Goal: Task Accomplishment & Management: Manage account settings

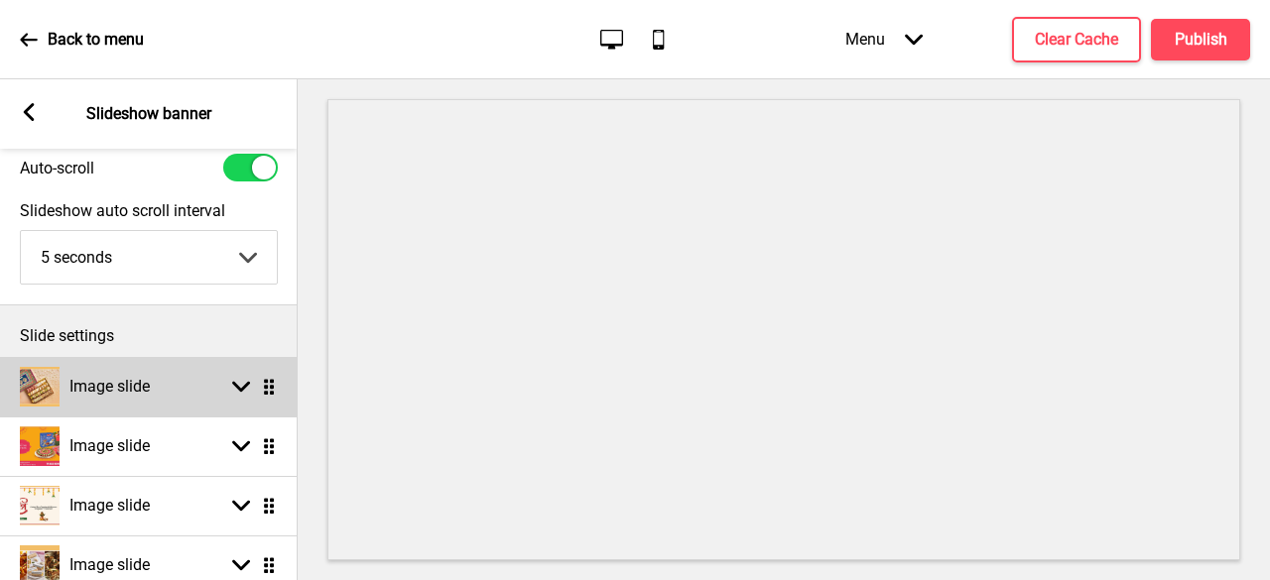
scroll to position [99, 0]
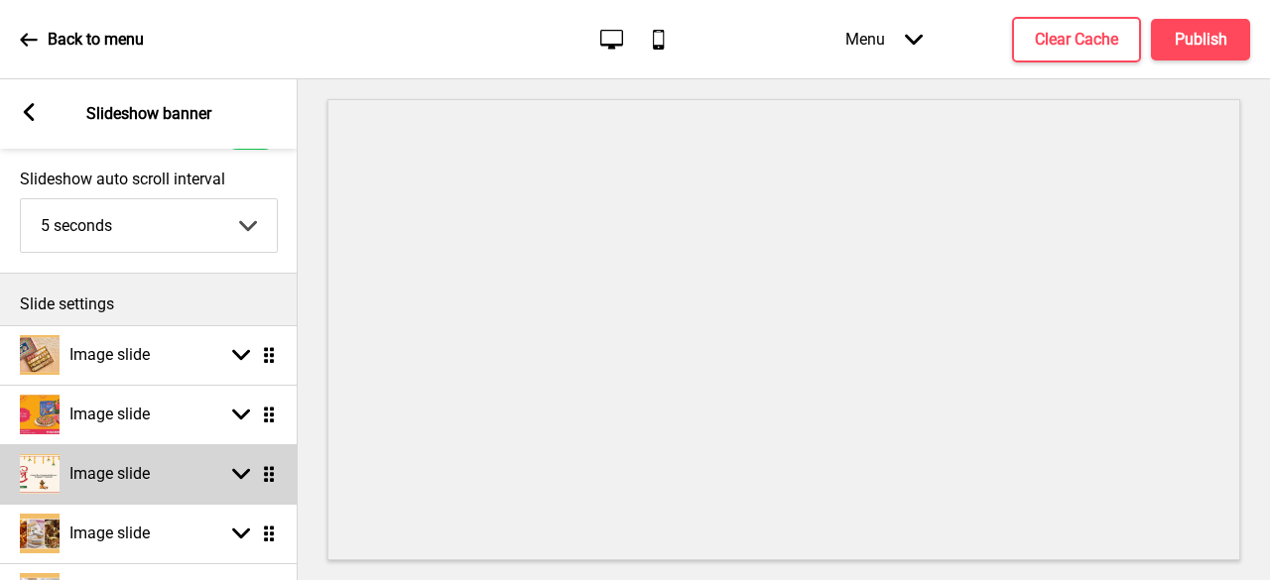
click at [242, 468] on rect at bounding box center [241, 474] width 18 height 18
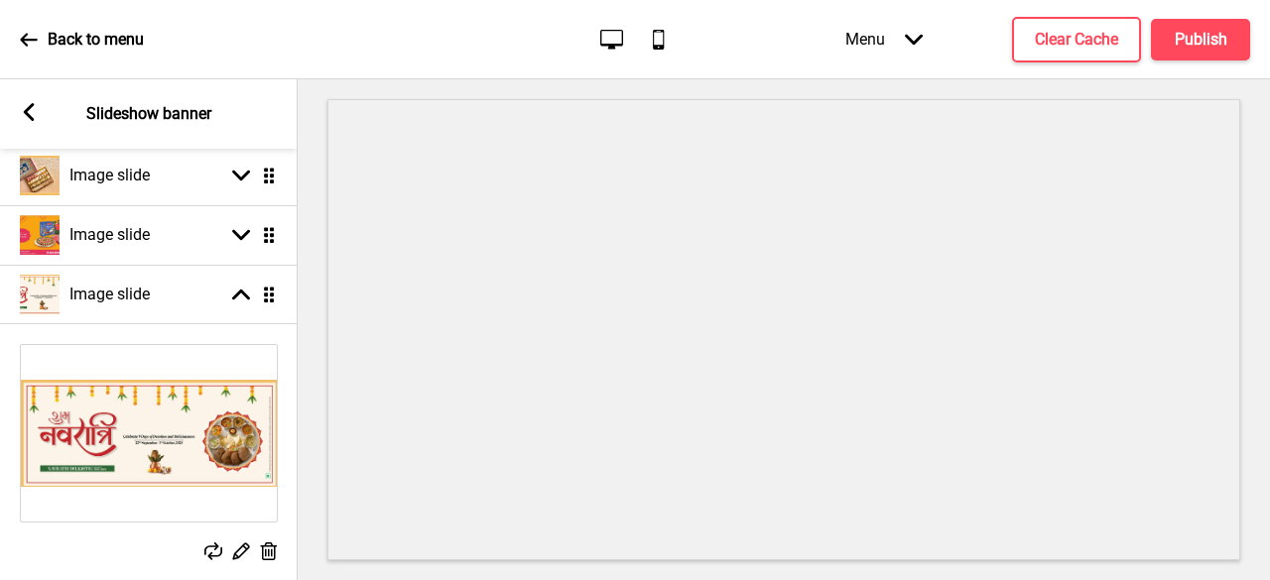
scroll to position [298, 0]
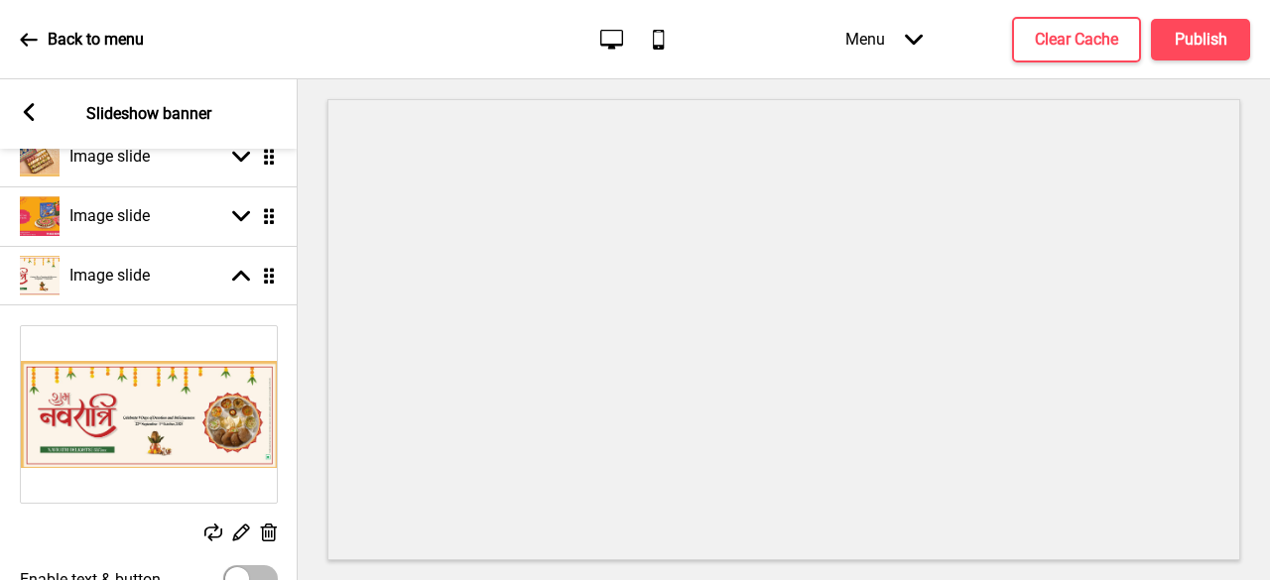
click at [266, 533] on icon at bounding box center [269, 533] width 17 height 18
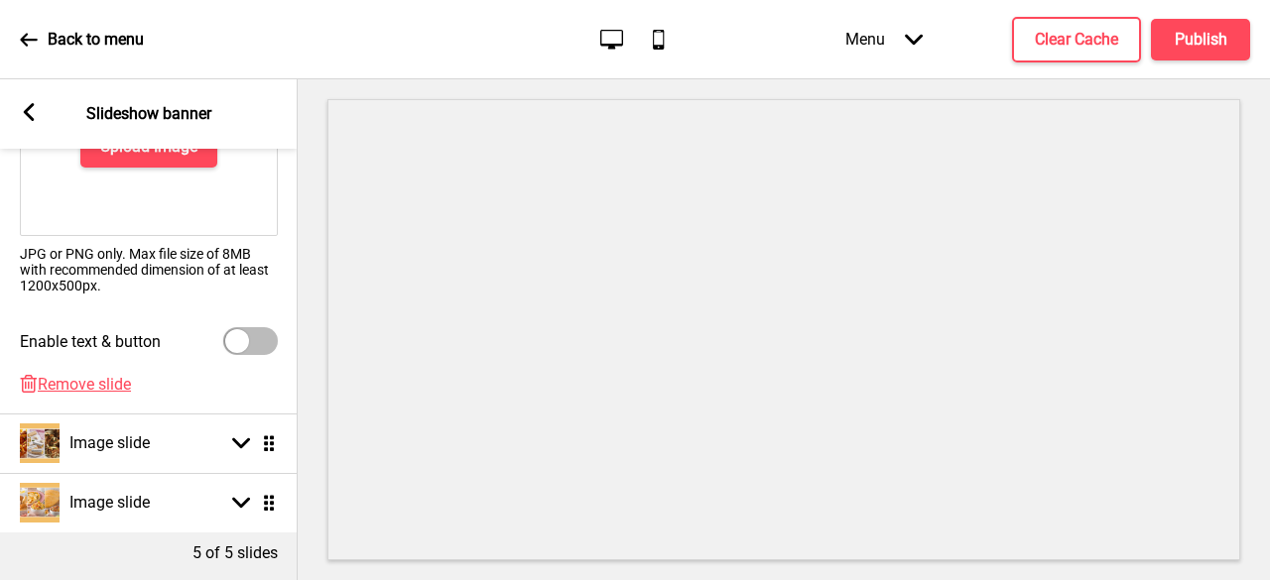
scroll to position [595, 0]
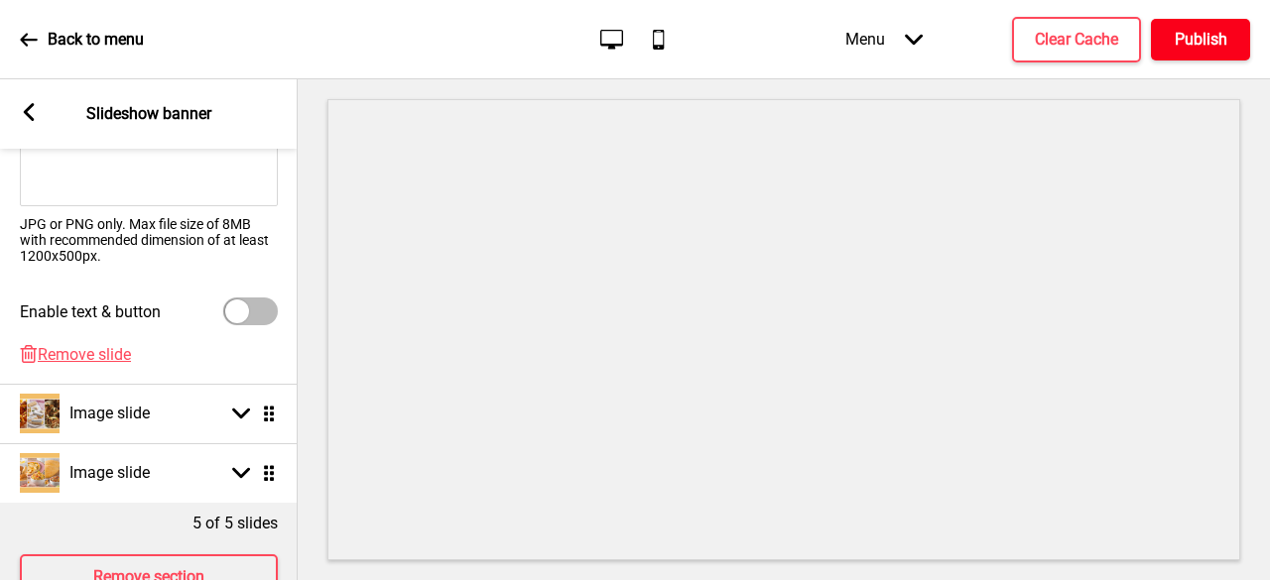
click at [1201, 41] on h4 "Publish" at bounding box center [1201, 40] width 53 height 22
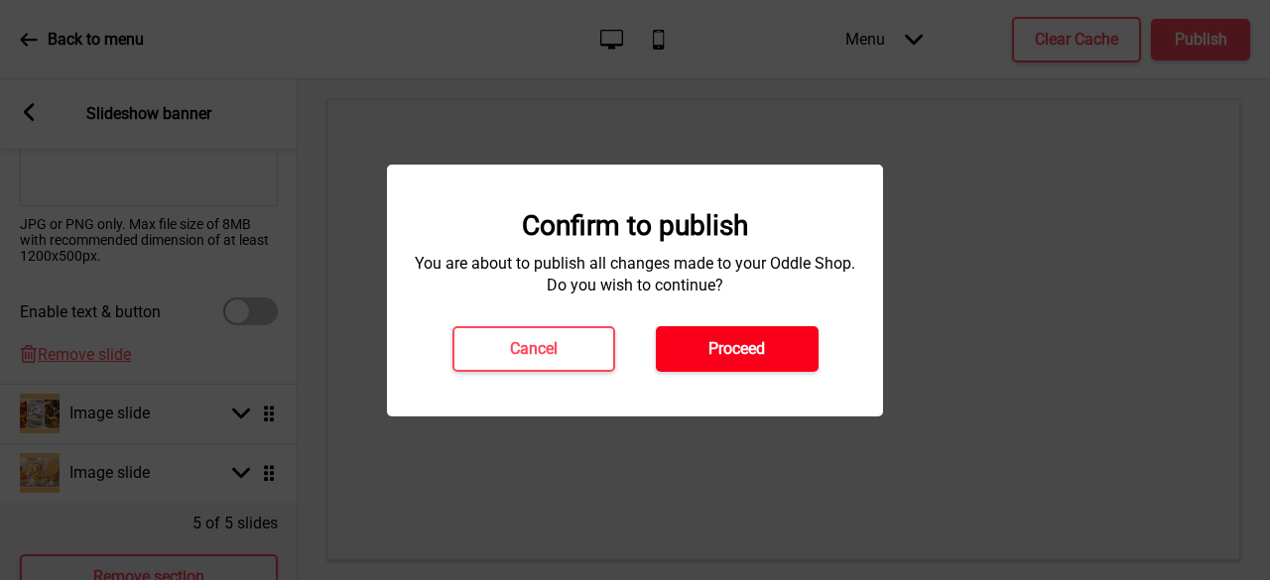
click at [747, 353] on h4 "Proceed" at bounding box center [736, 349] width 57 height 22
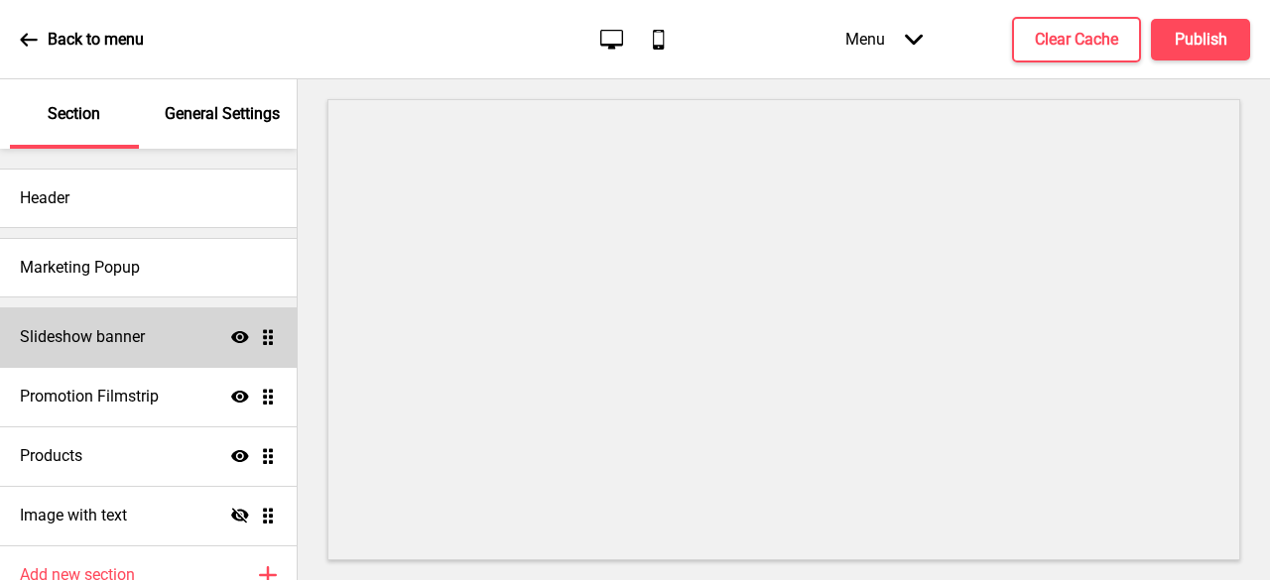
click at [137, 341] on h4 "Slideshow banner" at bounding box center [82, 337] width 125 height 22
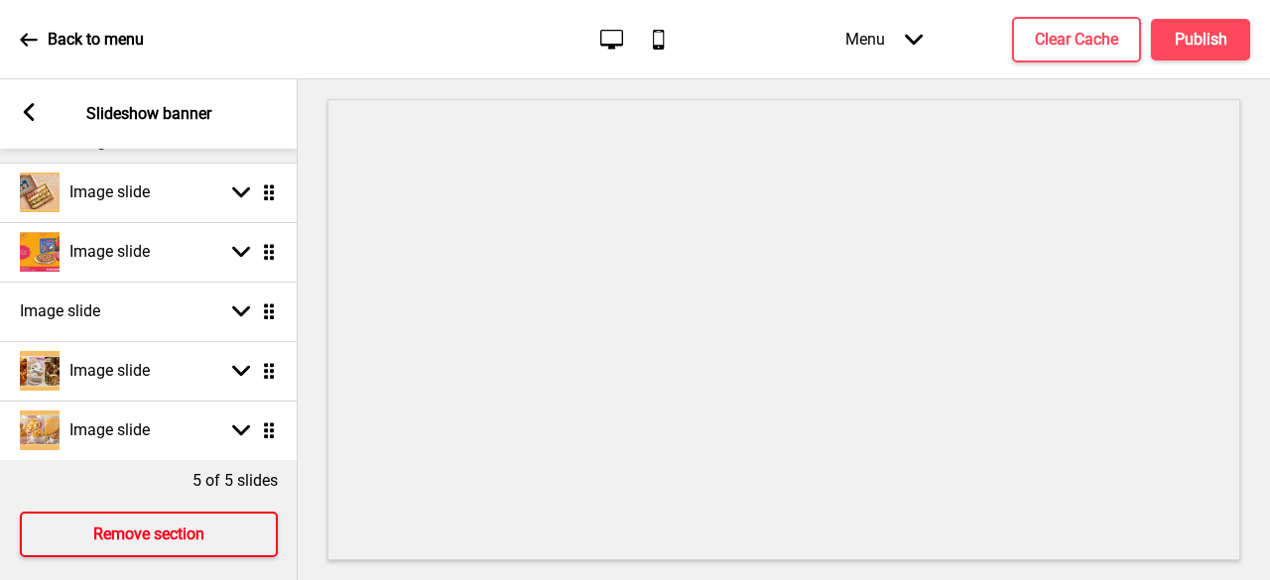
scroll to position [294, 0]
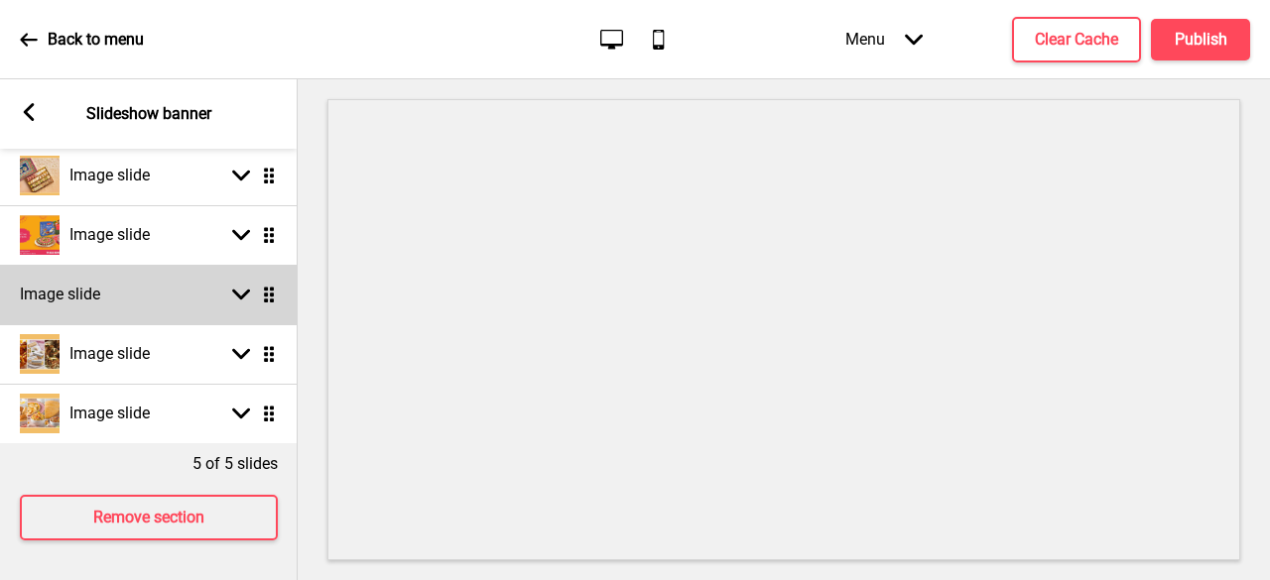
click at [240, 286] on rect at bounding box center [241, 295] width 18 height 18
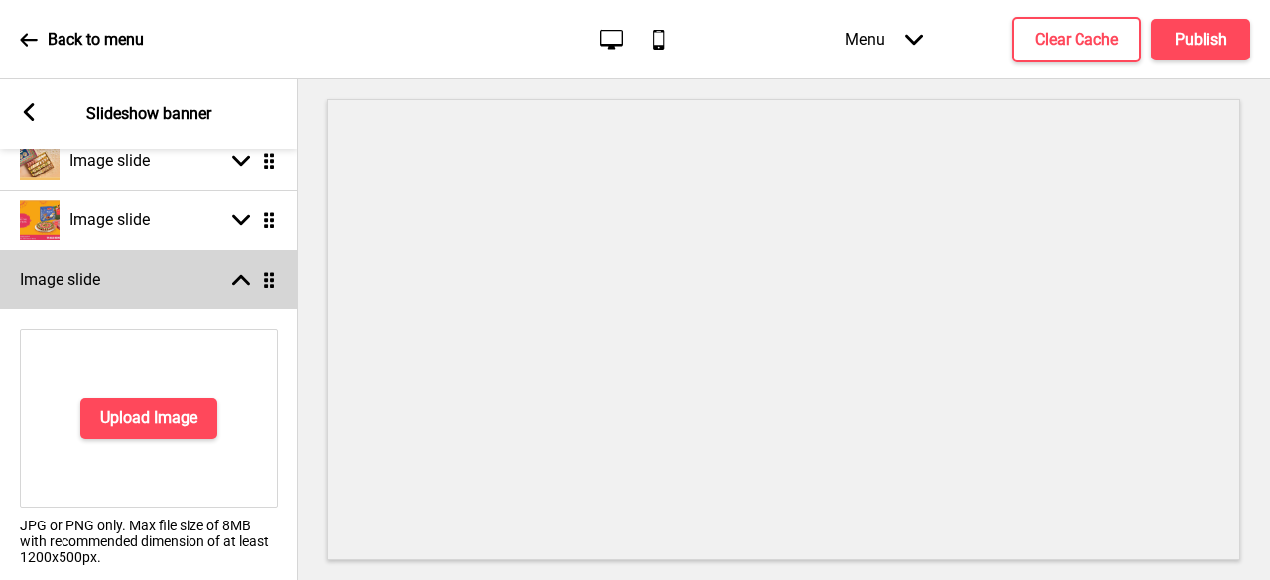
click at [242, 278] on icon at bounding box center [241, 280] width 18 height 11
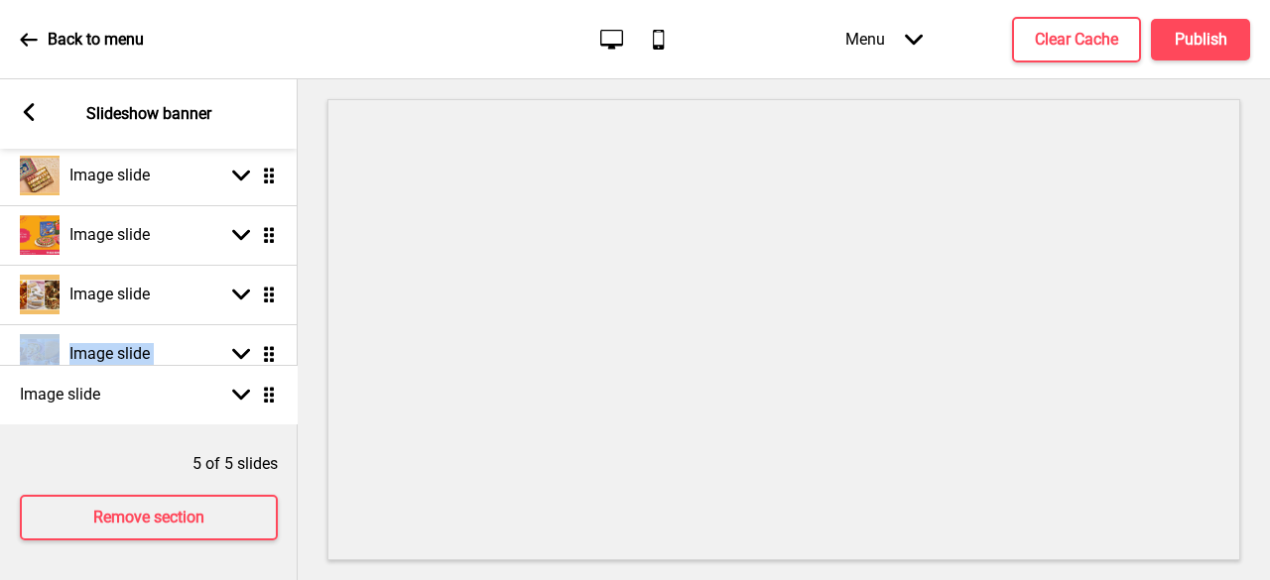
drag, startPoint x: 262, startPoint y: 275, endPoint x: 249, endPoint y: 390, distance: 115.8
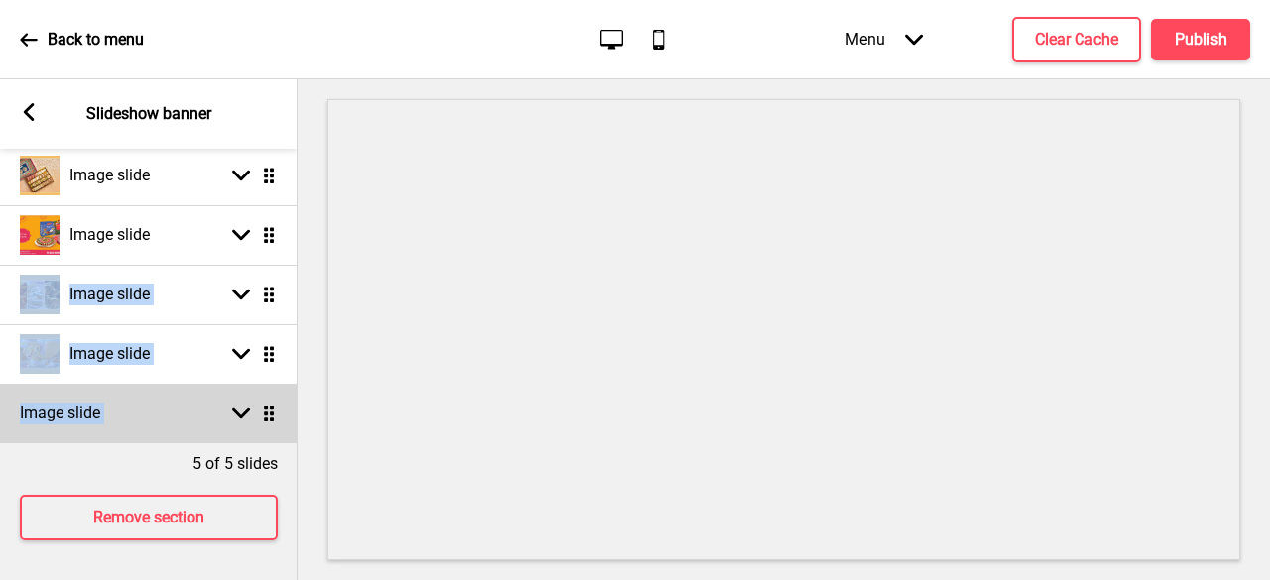
click at [141, 394] on div "Image slide Arrow down Drag" at bounding box center [149, 414] width 298 height 60
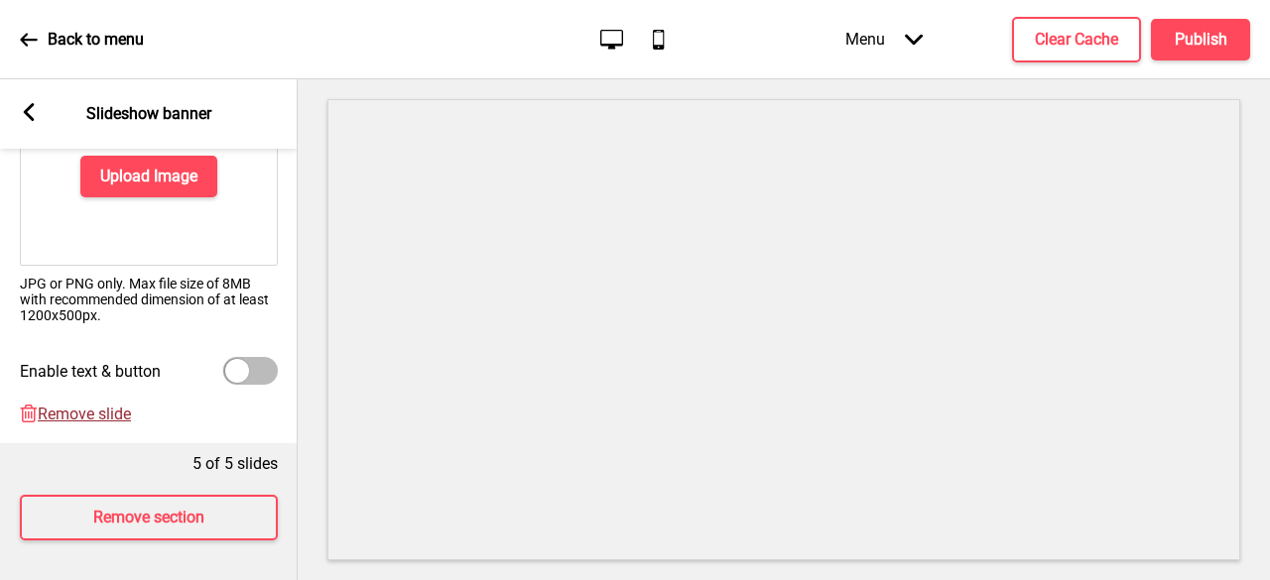
click at [109, 405] on span "Remove slide" at bounding box center [84, 414] width 93 height 19
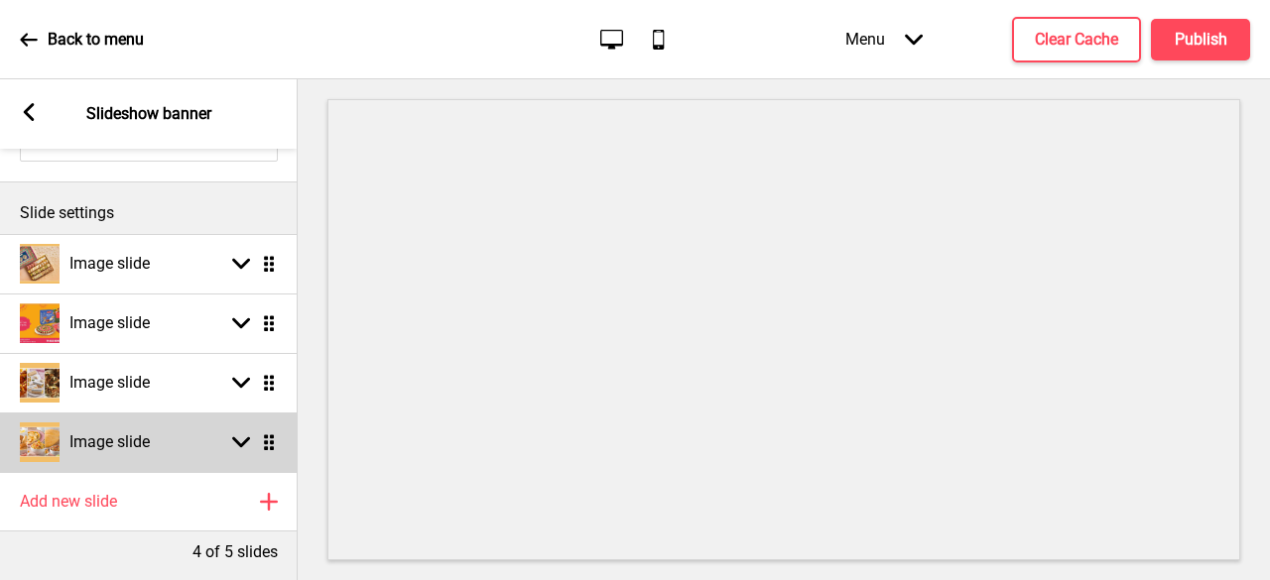
scroll to position [95, 0]
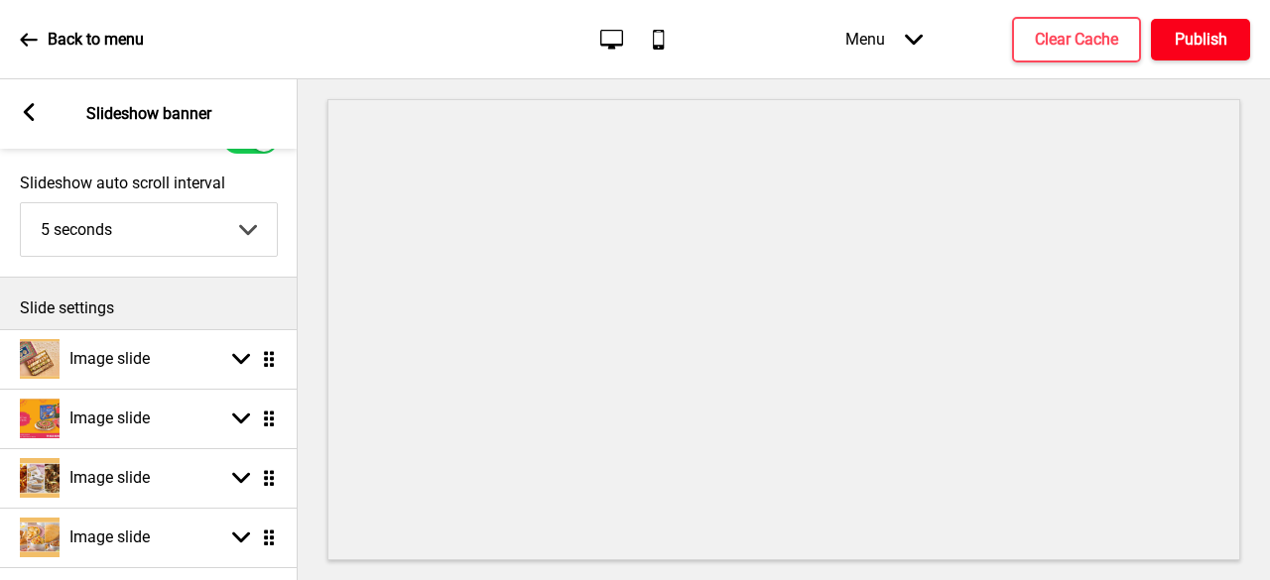
click at [1198, 41] on h4 "Publish" at bounding box center [1201, 40] width 53 height 22
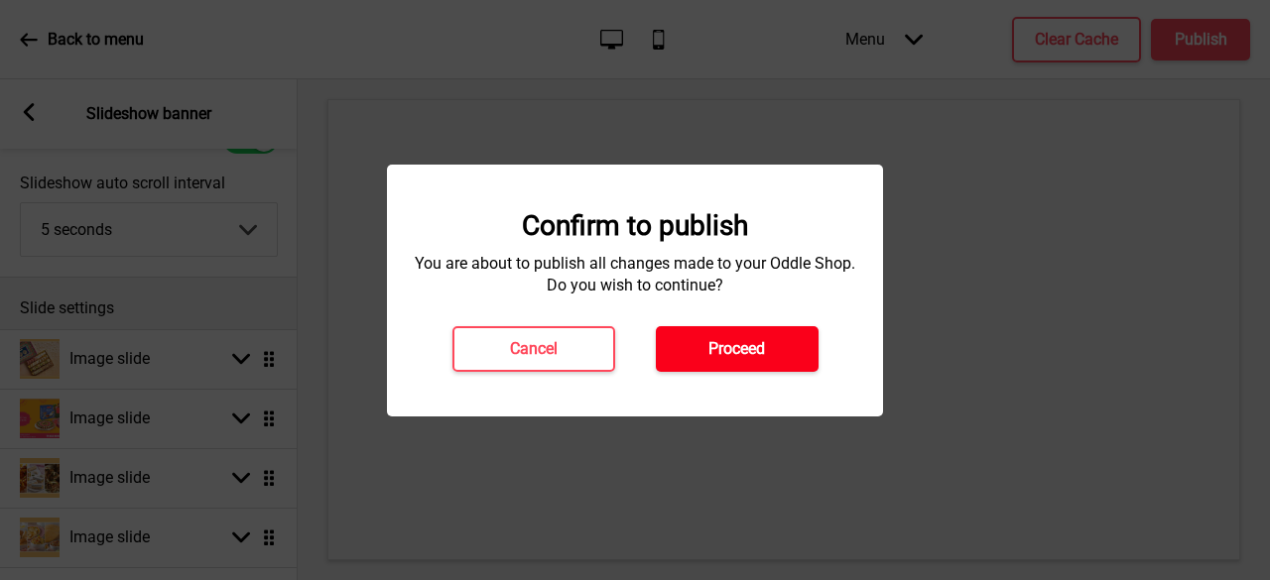
click at [766, 352] on button "Proceed" at bounding box center [737, 349] width 163 height 46
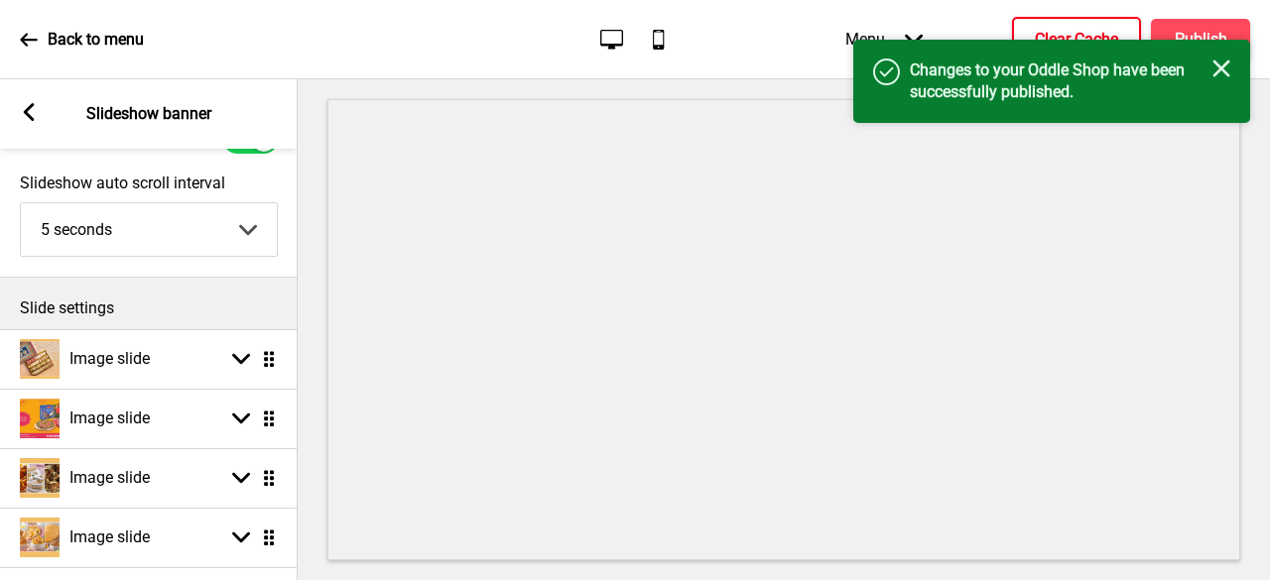
click at [1074, 29] on h4 "Clear Cache" at bounding box center [1076, 40] width 83 height 22
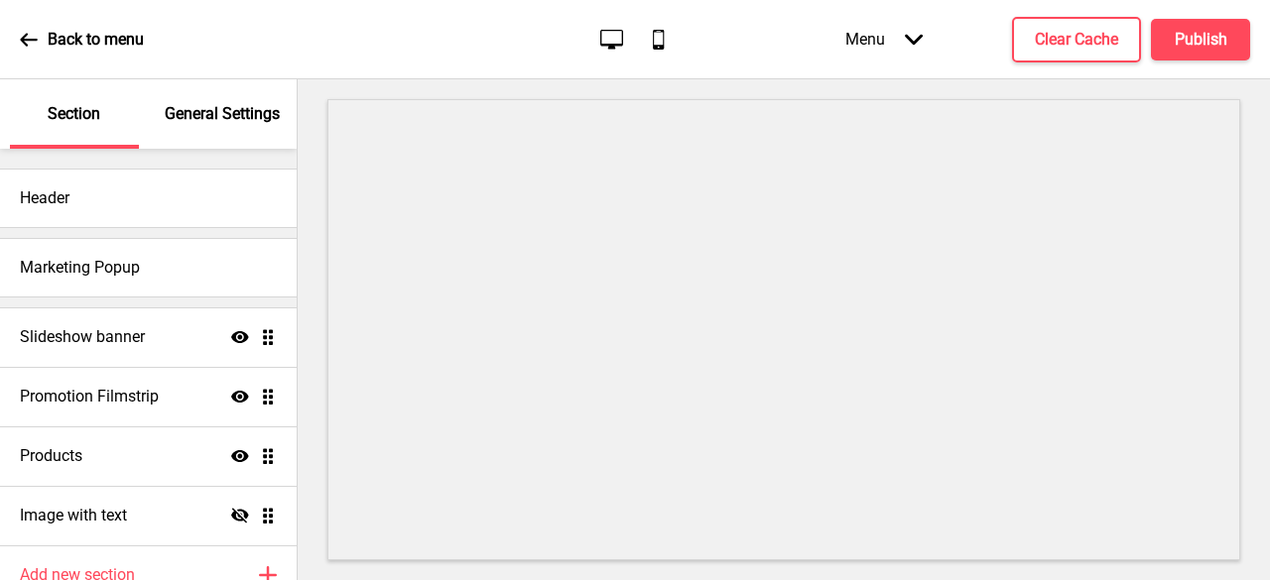
click at [232, 114] on p "General Settings" at bounding box center [222, 114] width 115 height 22
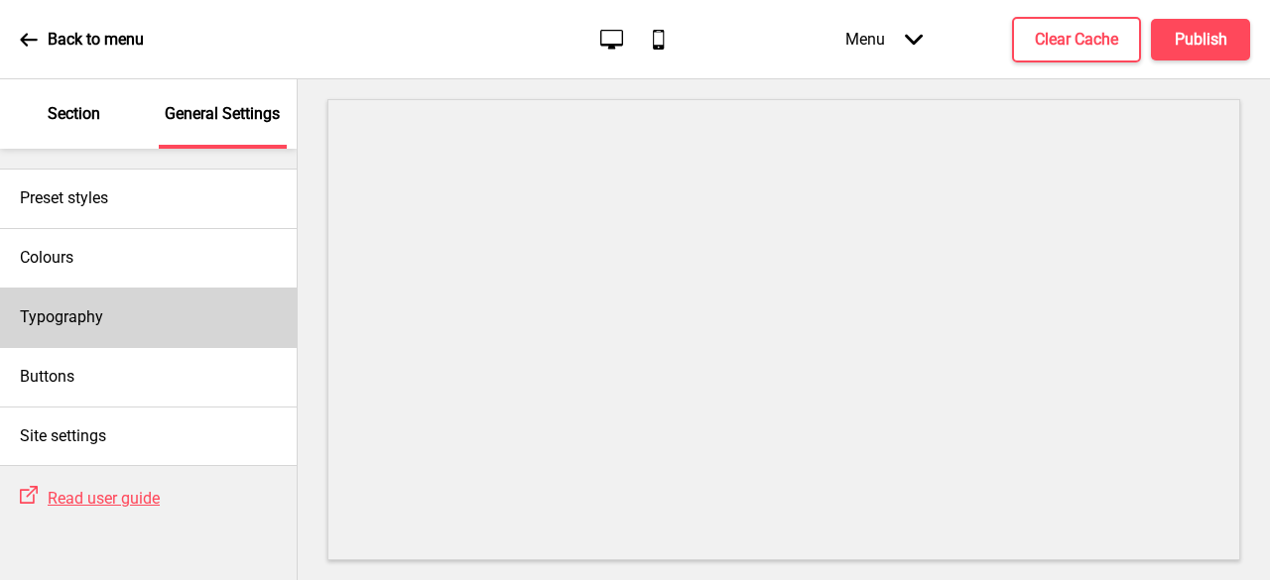
click at [109, 313] on div "Typography" at bounding box center [148, 318] width 297 height 60
select select "Vollkorn"
select select "Adobe Garamond Pro"
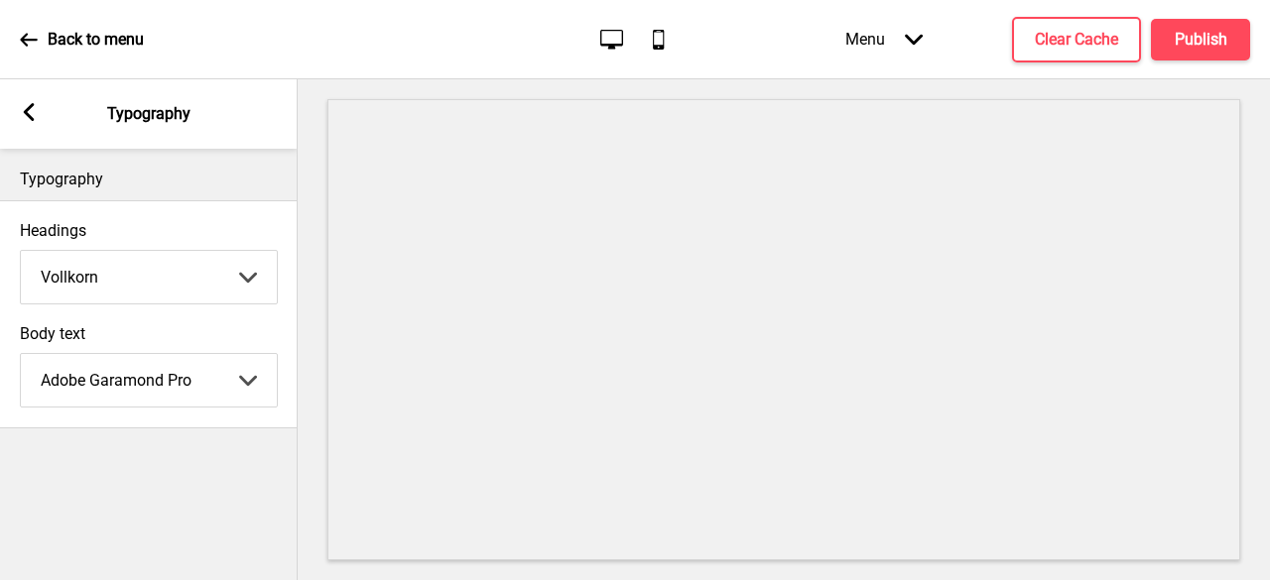
click at [29, 106] on icon at bounding box center [29, 112] width 11 height 18
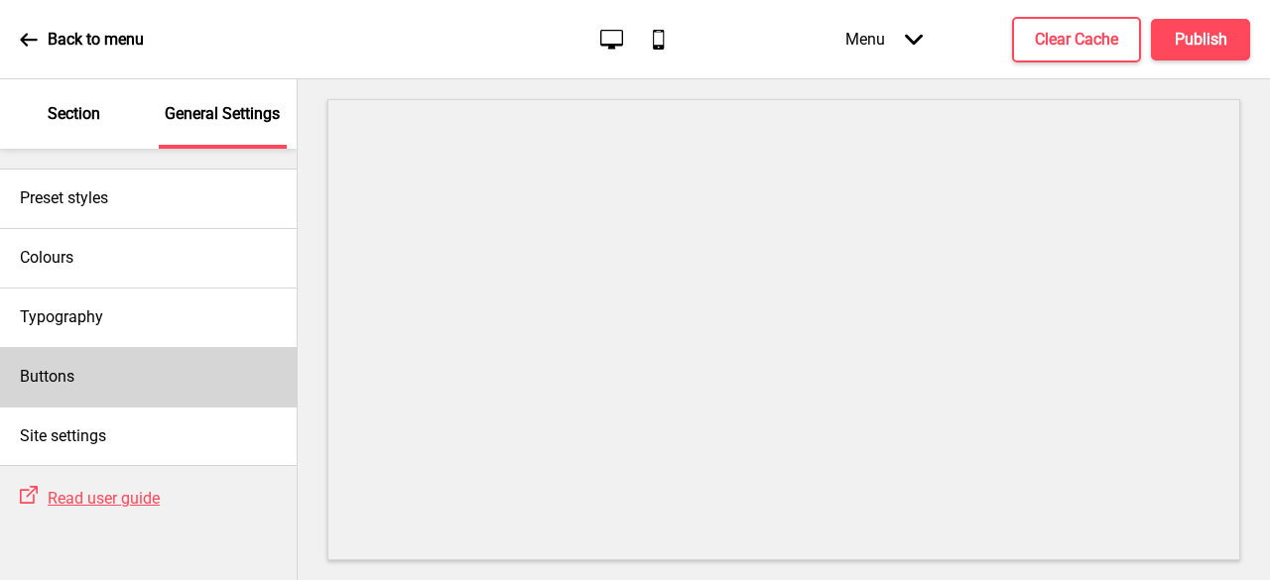
click at [146, 380] on div "Buttons" at bounding box center [148, 377] width 297 height 60
select select "pill"
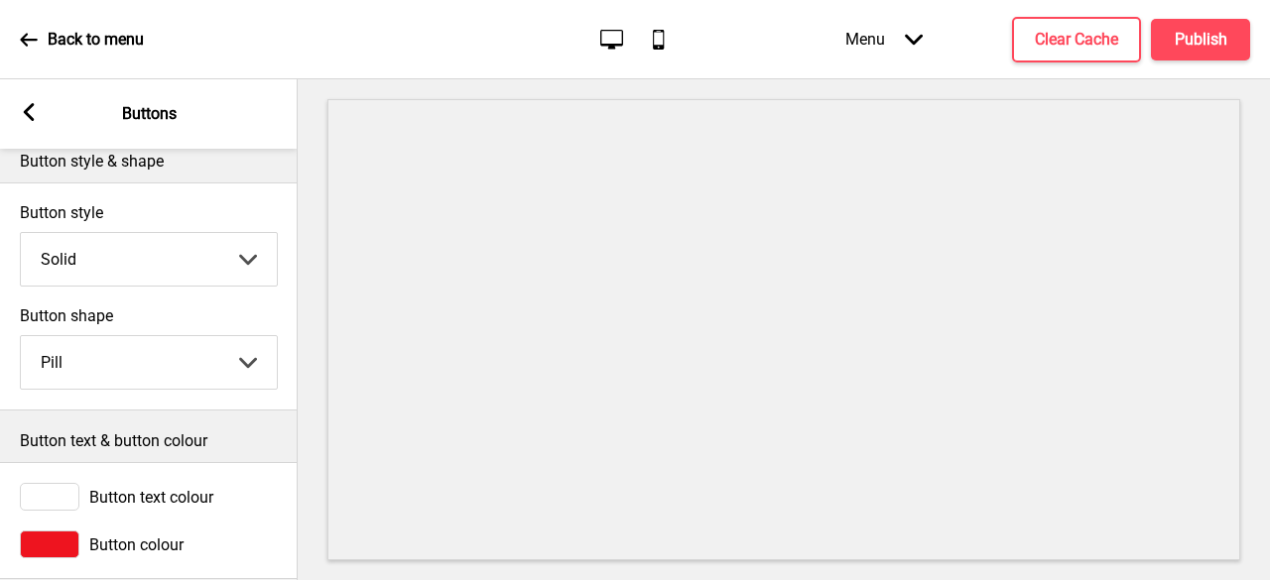
scroll to position [51, 0]
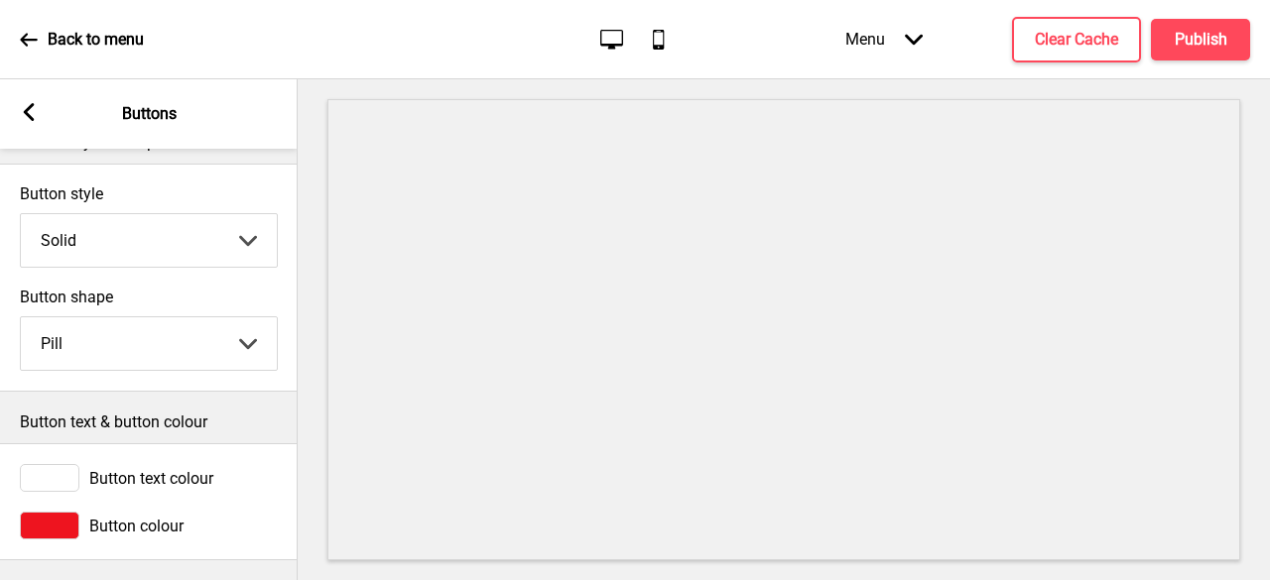
click at [19, 111] on div "Arrow left Buttons" at bounding box center [149, 113] width 298 height 69
click at [26, 32] on icon at bounding box center [29, 40] width 18 height 18
